Goal: Task Accomplishment & Management: Manage account settings

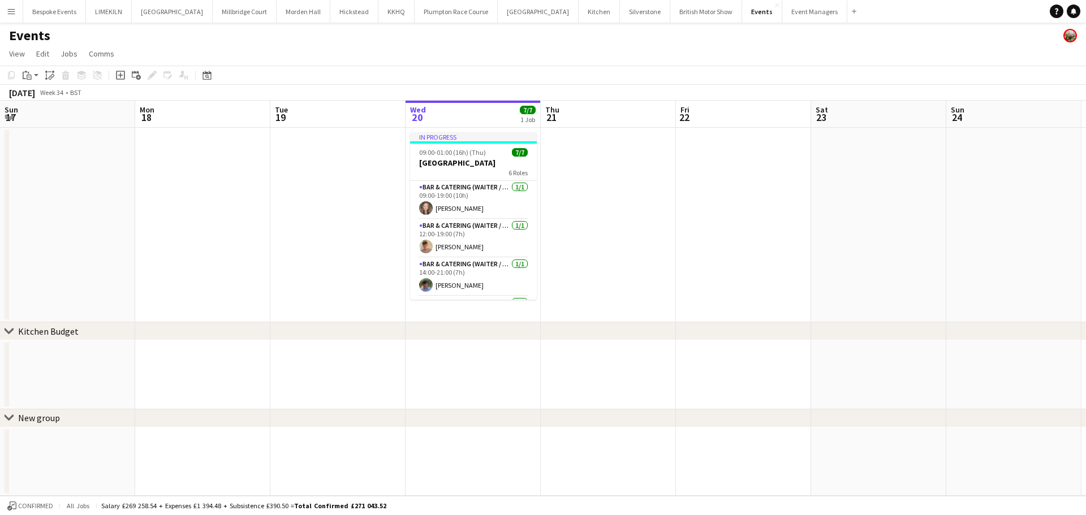
click at [56, 12] on button "Bespoke Events Close" at bounding box center [54, 12] width 63 height 22
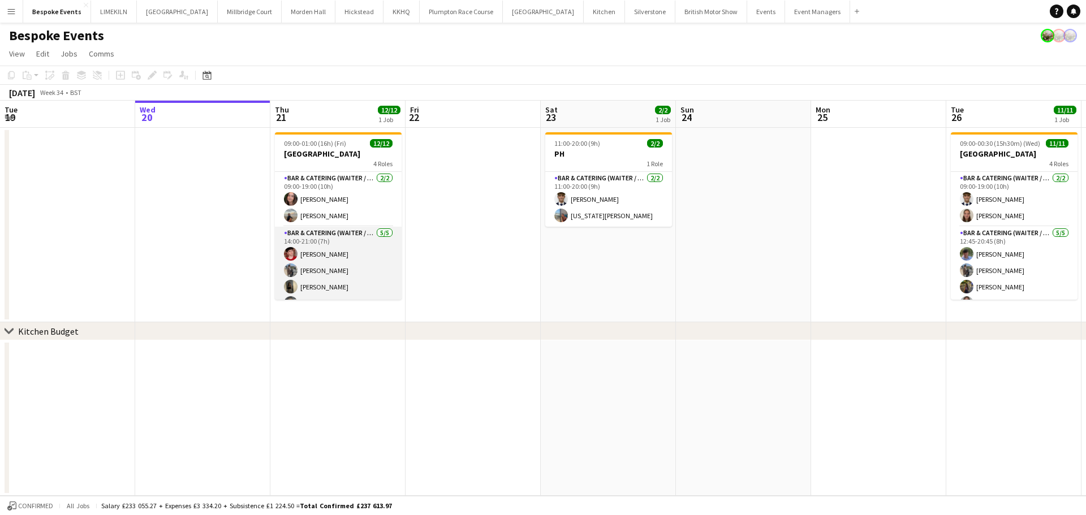
scroll to position [157, 0]
click at [326, 292] on app-card-role "Bar Team [DATE] 18:00-01:00 (7h) [PERSON_NAME] [PERSON_NAME] [PERSON_NAME]" at bounding box center [338, 264] width 127 height 71
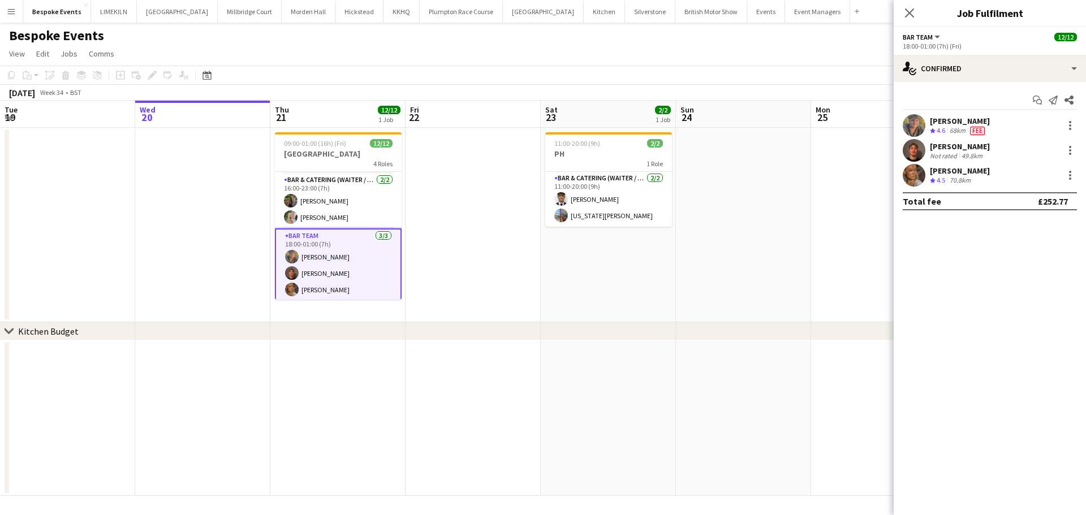
click at [910, 157] on app-user-avatar at bounding box center [914, 150] width 23 height 23
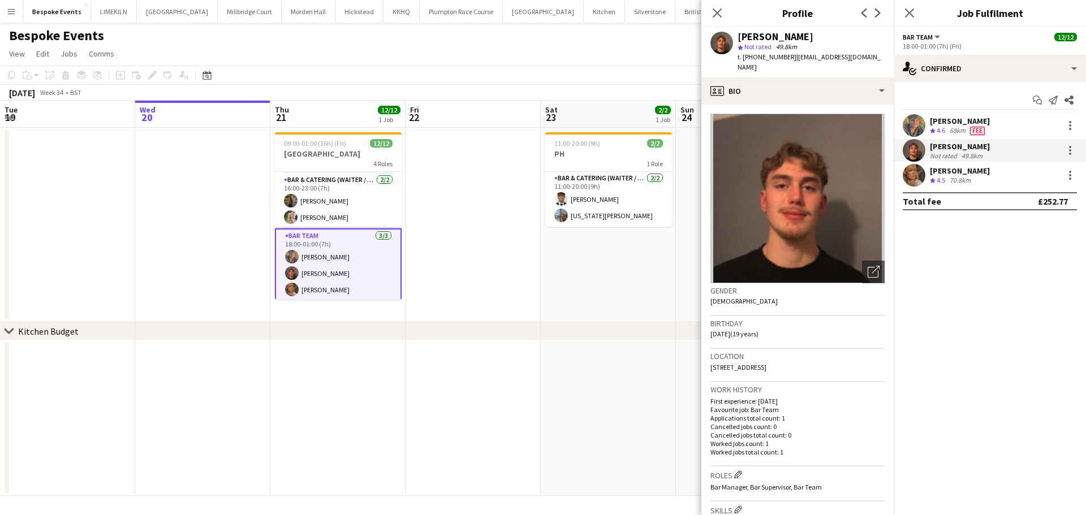
click at [917, 177] on app-user-avatar at bounding box center [914, 175] width 23 height 23
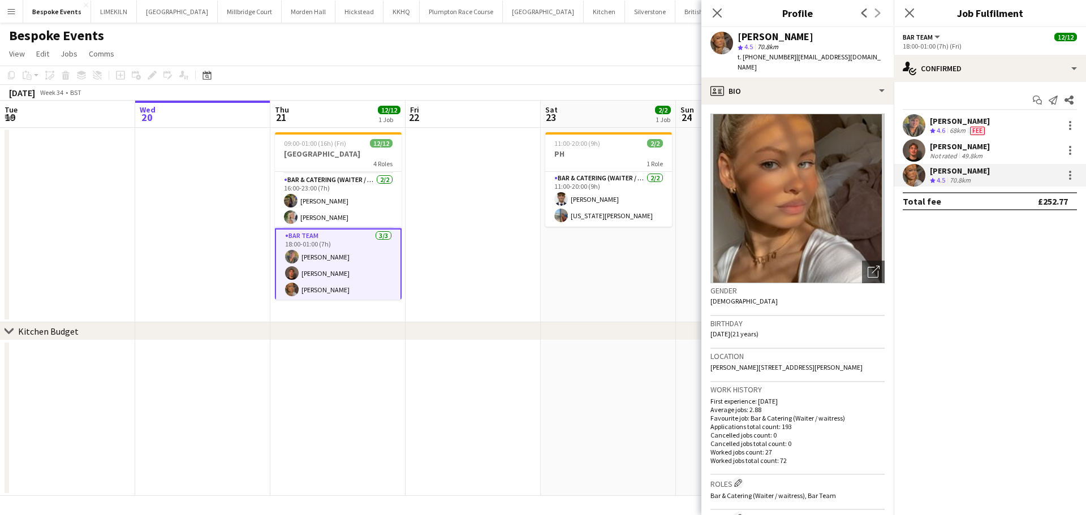
click at [914, 154] on app-user-avatar at bounding box center [914, 150] width 23 height 23
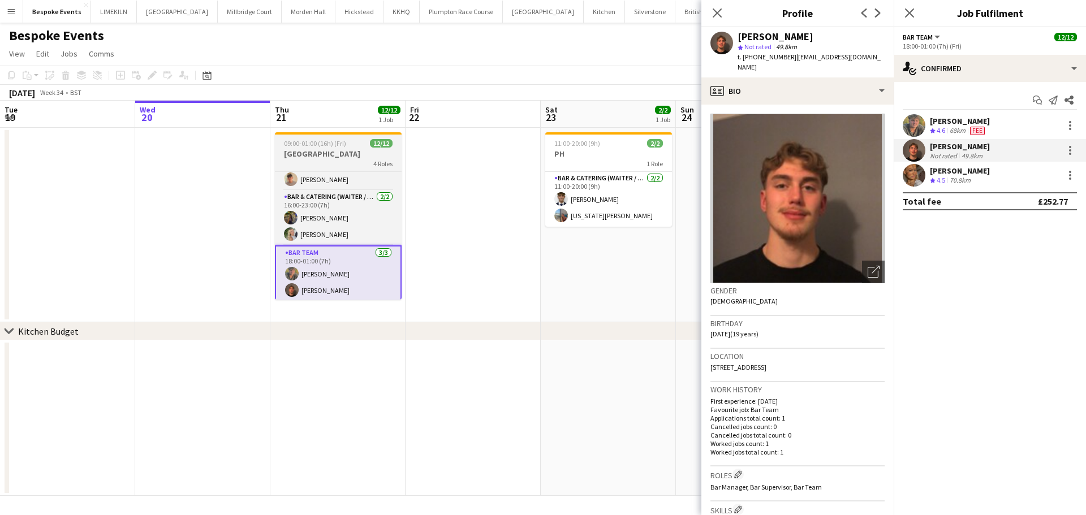
scroll to position [160, 0]
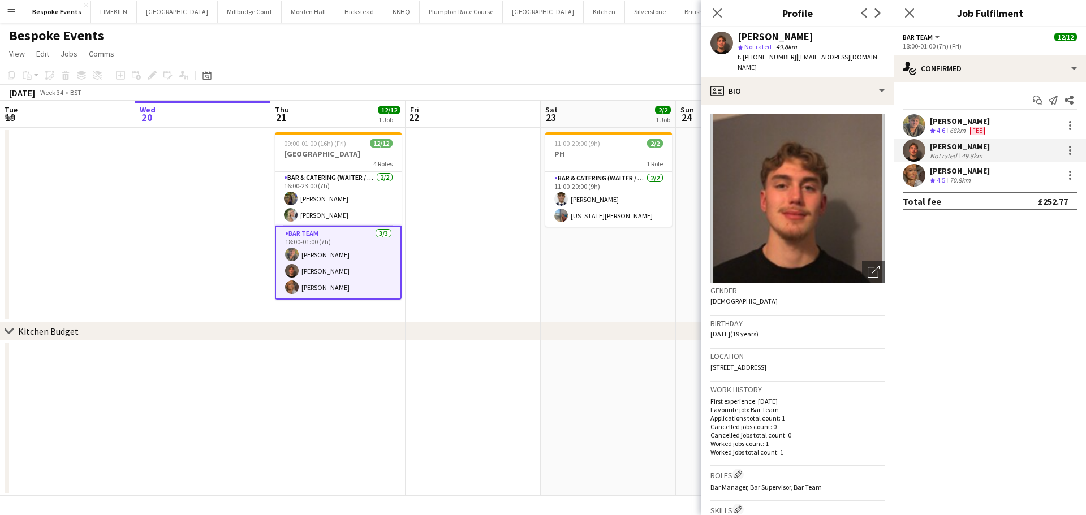
drag, startPoint x: 499, startPoint y: 186, endPoint x: 466, endPoint y: 148, distance: 49.7
click at [499, 186] on app-date-cell at bounding box center [473, 225] width 135 height 195
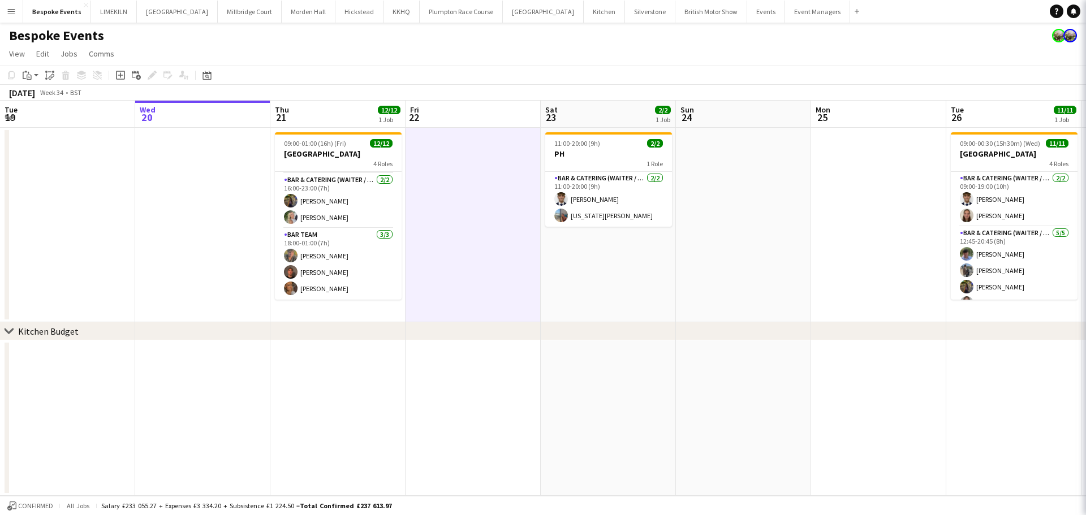
scroll to position [157, 0]
click at [69, 1] on button "Bespoke Events Close" at bounding box center [57, 12] width 68 height 22
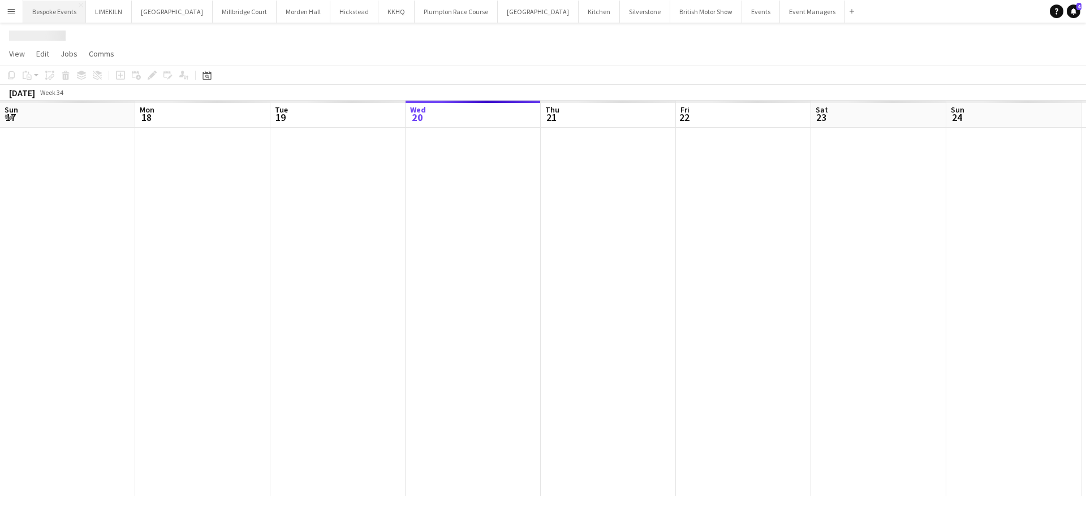
scroll to position [0, 270]
